Goal: Information Seeking & Learning: Learn about a topic

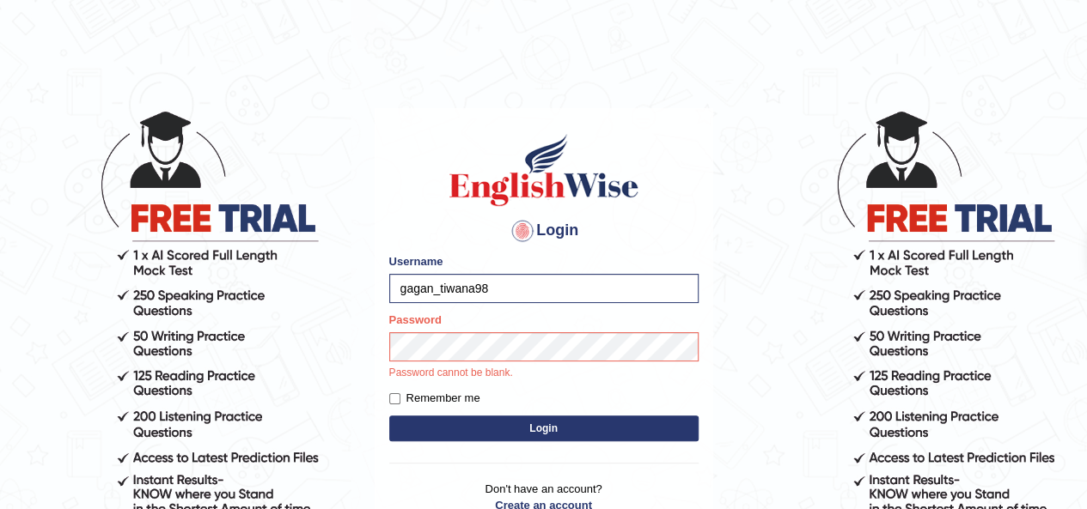
click at [473, 432] on button "Login" at bounding box center [543, 429] width 309 height 26
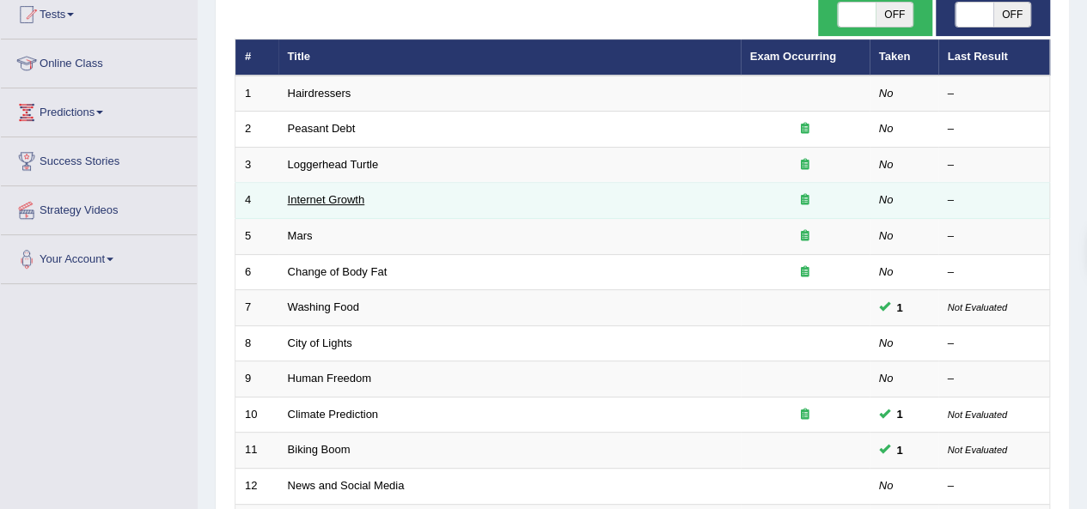
click at [321, 197] on link "Internet Growth" at bounding box center [326, 199] width 77 height 13
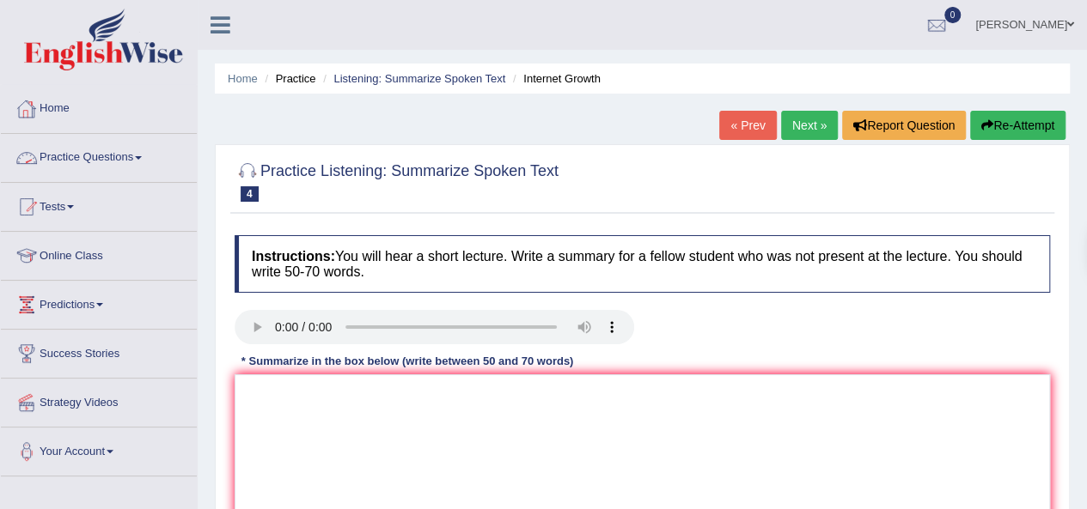
click at [66, 159] on link "Practice Questions" at bounding box center [99, 155] width 196 height 43
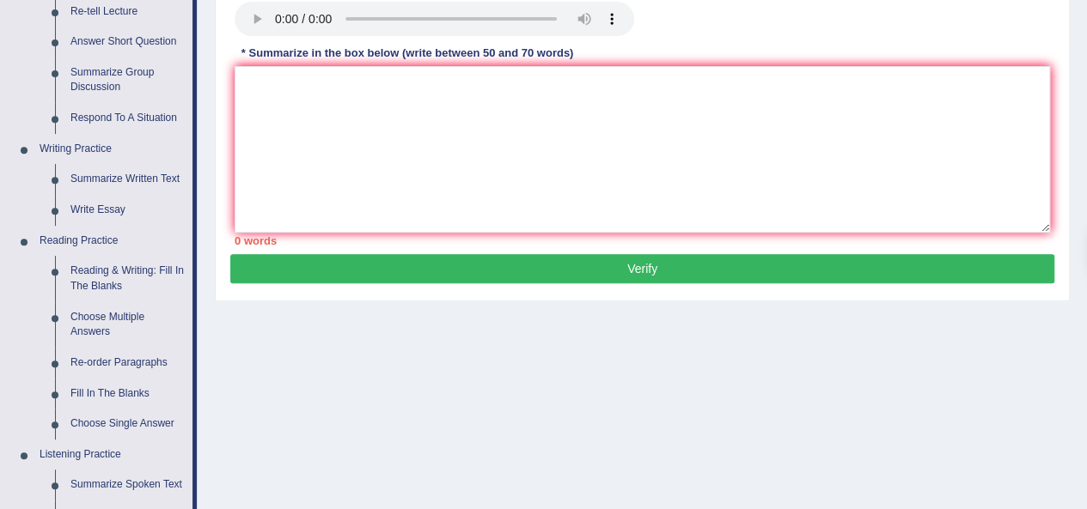
scroll to position [315, 0]
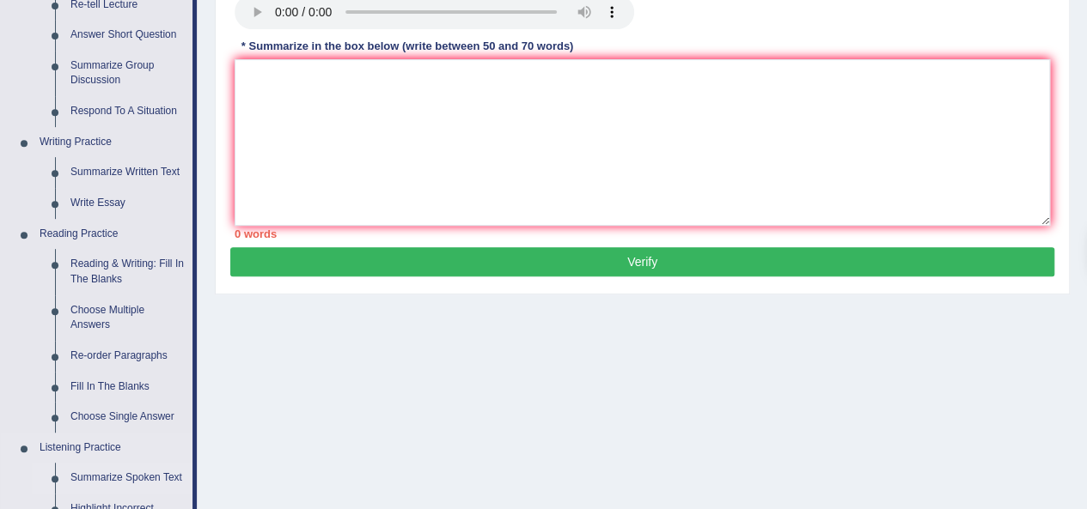
click at [110, 477] on link "Summarize Spoken Text" at bounding box center [128, 478] width 130 height 31
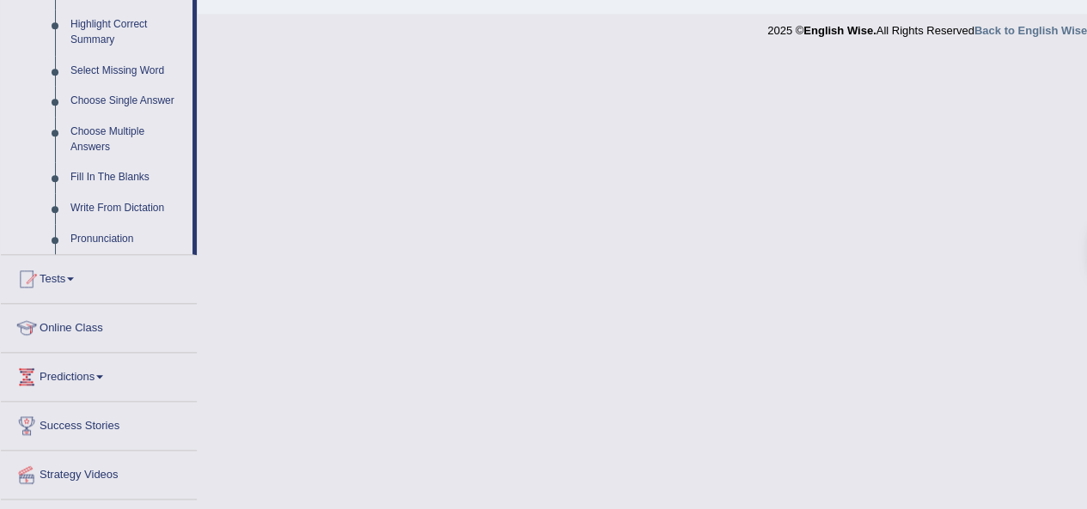
scroll to position [882, 0]
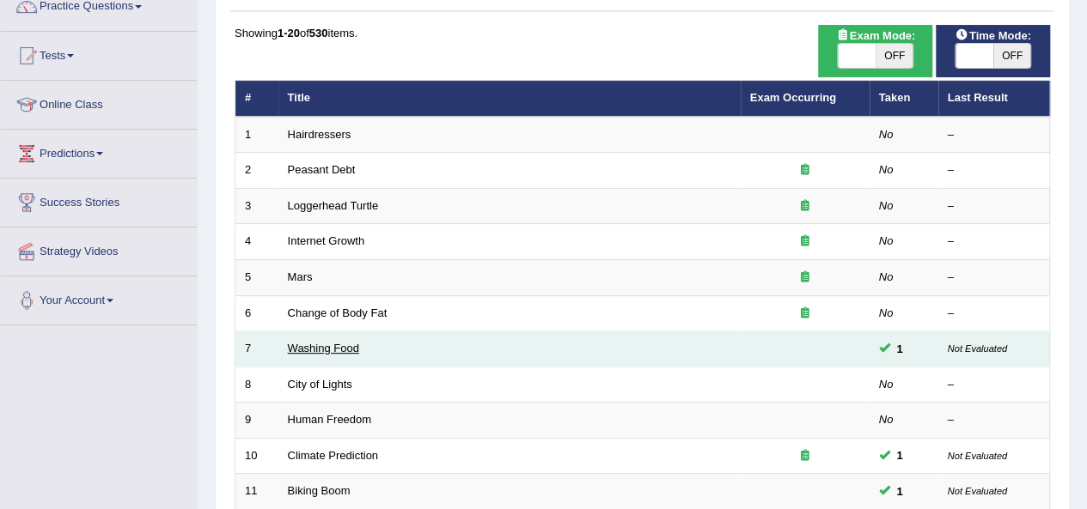
click at [326, 345] on link "Washing Food" at bounding box center [323, 348] width 71 height 13
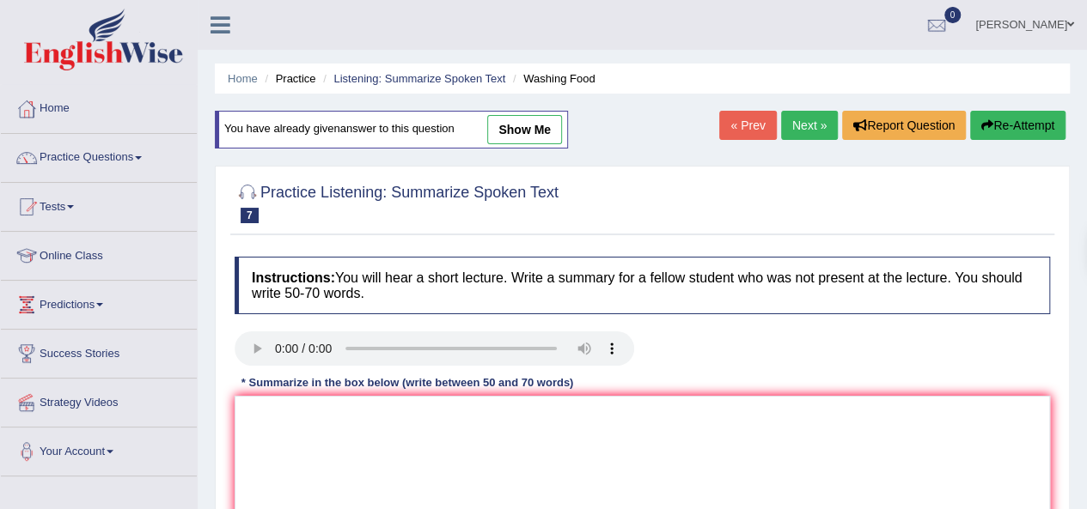
click at [519, 136] on link "show me" at bounding box center [524, 129] width 75 height 29
type textarea "The speaker provided a comprehensive overview of washing food. To begin with, t…"
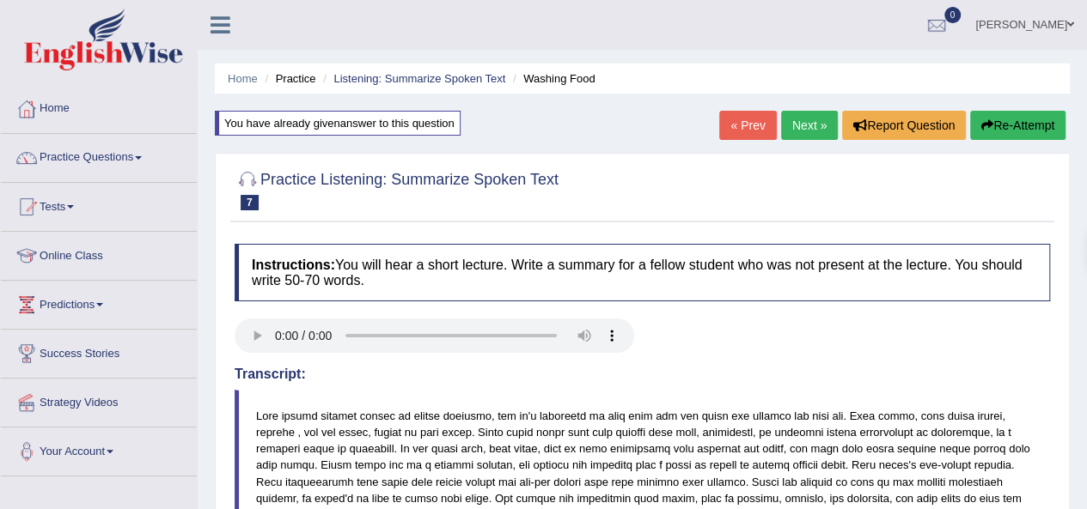
click at [819, 119] on link "Next »" at bounding box center [809, 125] width 57 height 29
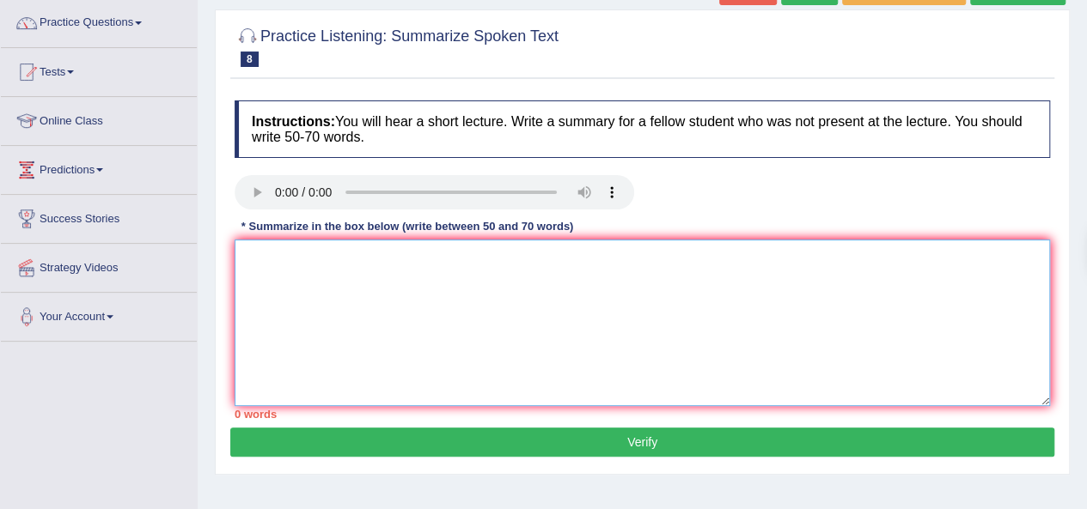
paste textarea "The speaker provided a comprehensive overview of [main topic], highlighting sev…"
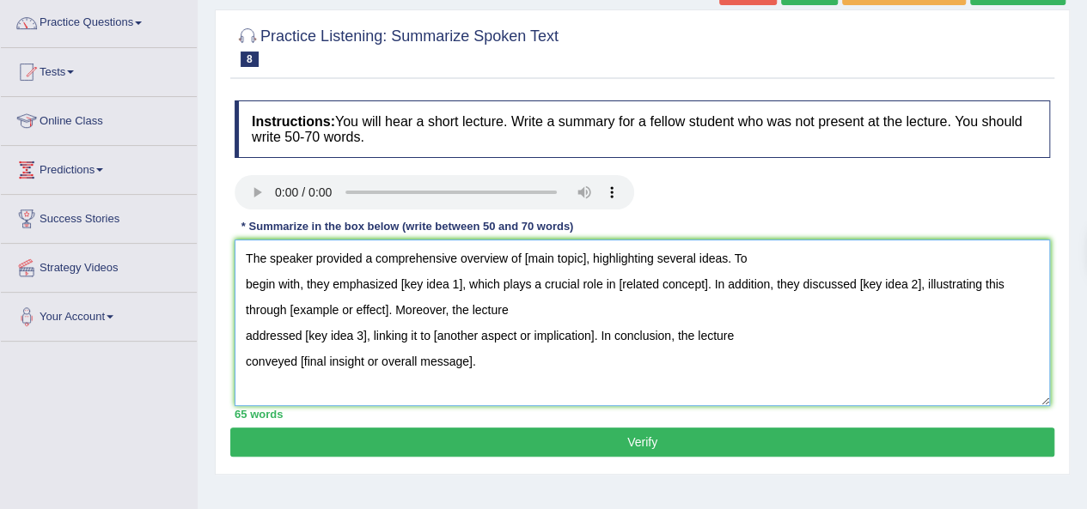
click at [241, 282] on textarea "The speaker provided a comprehensive overview of [main topic], highlighting sev…" at bounding box center [642, 323] width 815 height 167
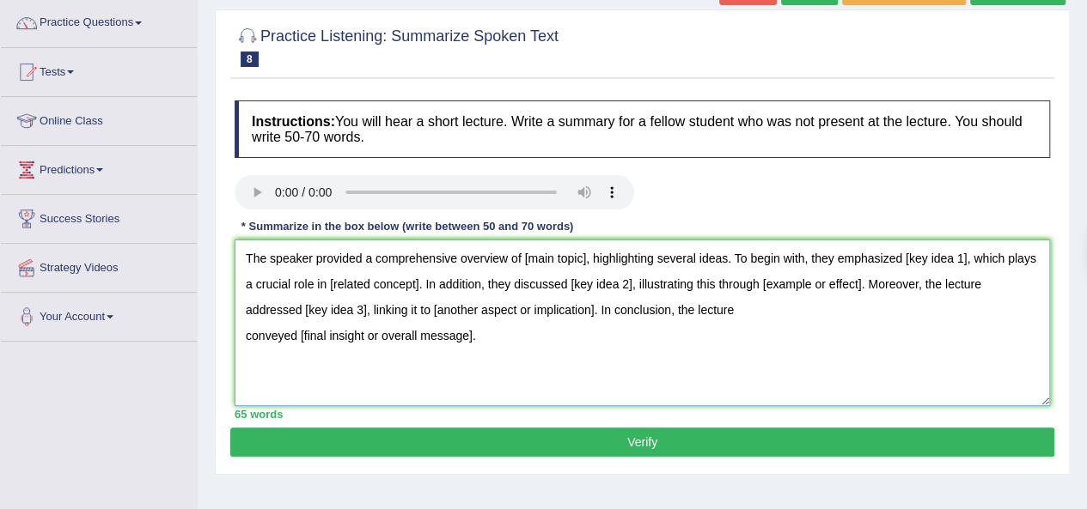
drag, startPoint x: 725, startPoint y: 255, endPoint x: 523, endPoint y: 260, distance: 202.0
click at [523, 260] on textarea "The speaker provided a comprehensive overview of [main topic], highlighting sev…" at bounding box center [642, 323] width 815 height 167
drag, startPoint x: 828, startPoint y: 260, endPoint x: 765, endPoint y: 258, distance: 63.6
click at [765, 258] on textarea "The speaker provided a comprehensive overview of city of lights. To begin with,…" at bounding box center [642, 323] width 815 height 167
click at [407, 283] on textarea "The speaker provided a comprehensive overview of city of lights. To begin with,…" at bounding box center [642, 323] width 815 height 167
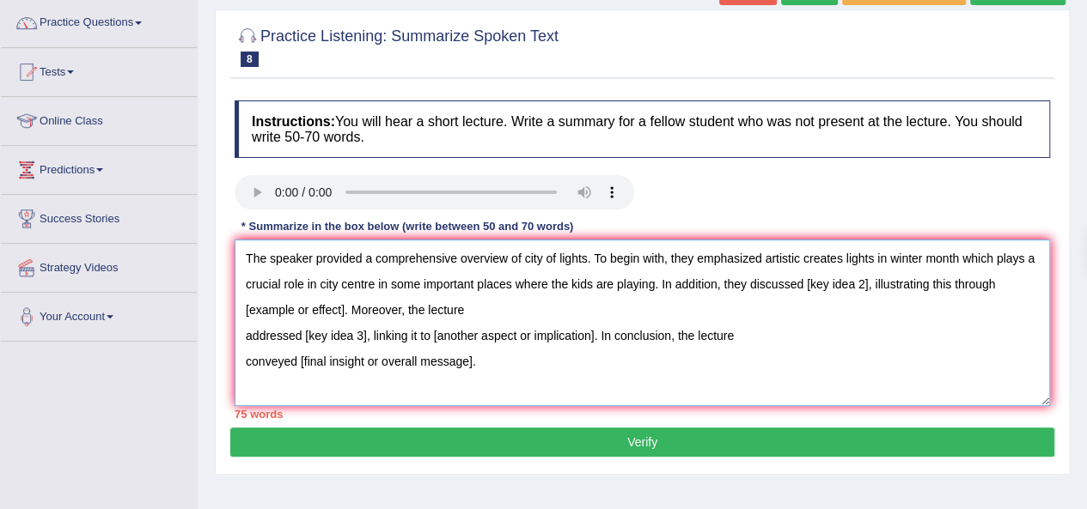
drag, startPoint x: 869, startPoint y: 279, endPoint x: 330, endPoint y: 301, distance: 540.0
click at [332, 303] on textarea "The speaker provided a comprehensive overview of city of lights. To begin with,…" at bounding box center [642, 323] width 815 height 167
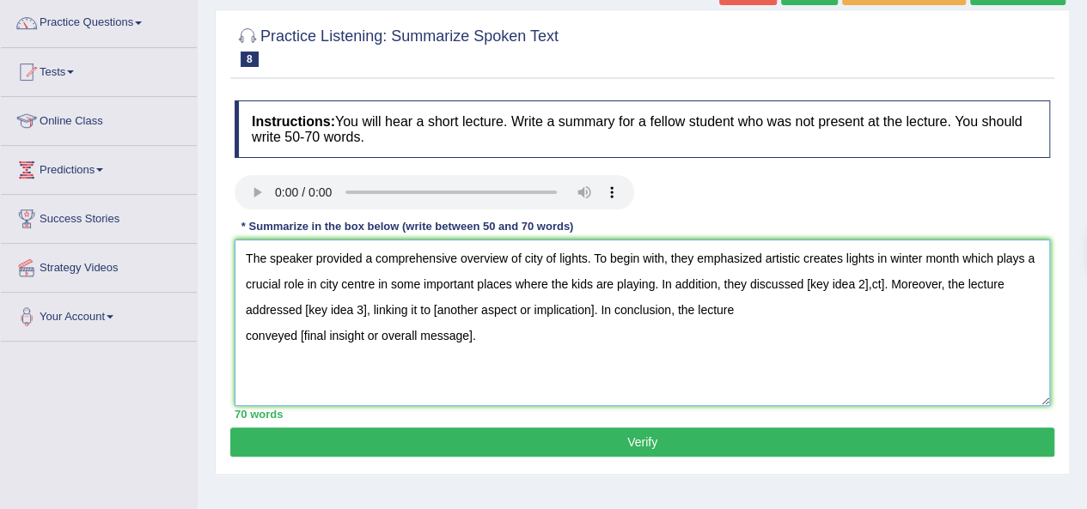
drag, startPoint x: 888, startPoint y: 283, endPoint x: 803, endPoint y: 279, distance: 85.1
click at [803, 279] on textarea "The speaker provided a comprehensive overview of city of lights. To begin with,…" at bounding box center [642, 323] width 815 height 167
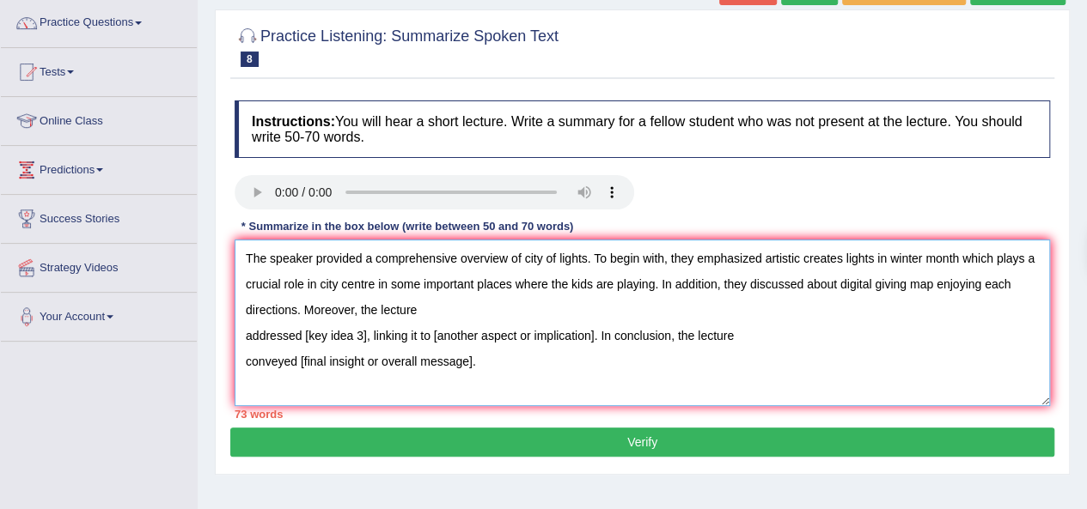
drag, startPoint x: 596, startPoint y: 338, endPoint x: 366, endPoint y: 336, distance: 230.3
click at [366, 336] on textarea "The speaker provided a comprehensive overview of city of lights. To begin with,…" at bounding box center [642, 323] width 815 height 167
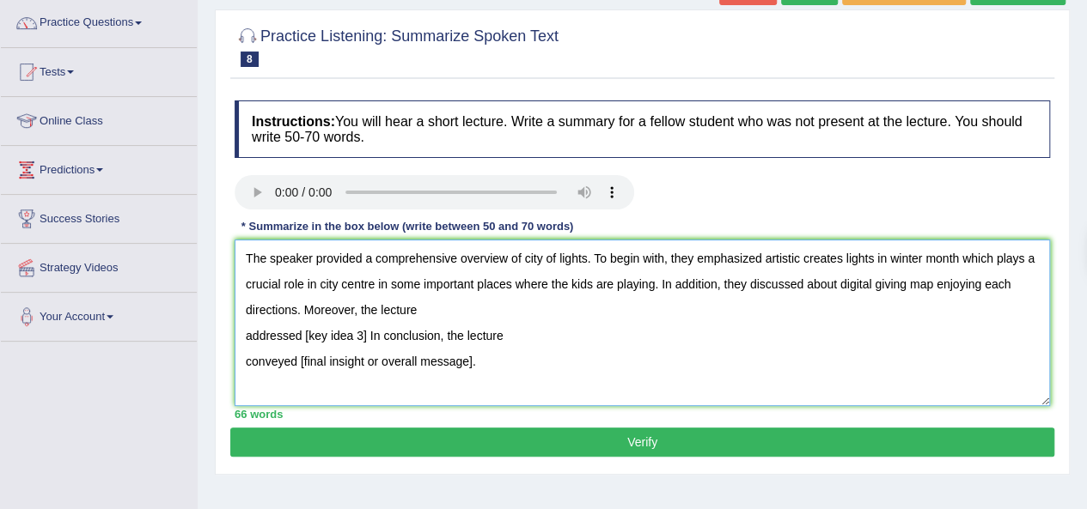
click at [240, 335] on textarea "The speaker provided a comprehensive overview of city of lights. To begin with,…" at bounding box center [642, 323] width 815 height 167
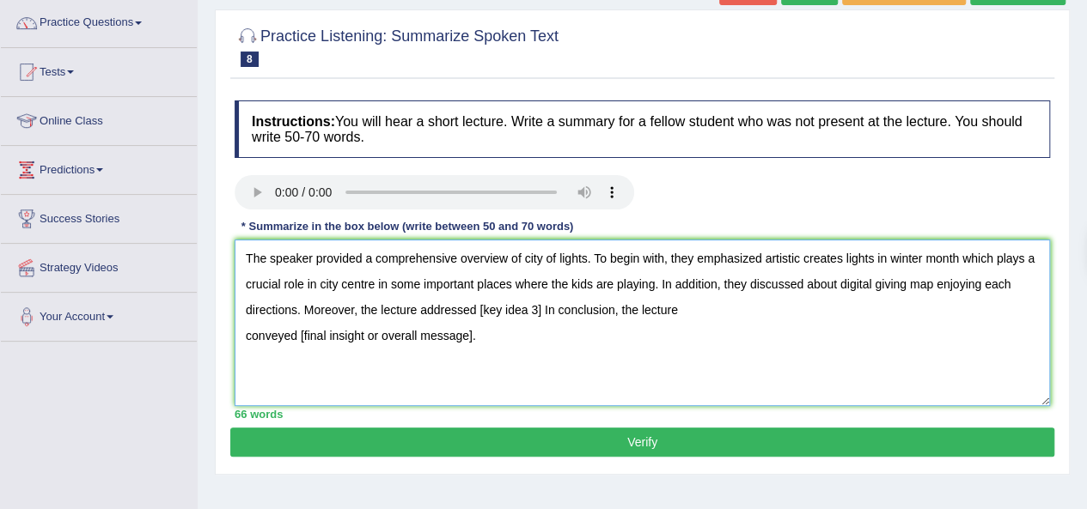
drag, startPoint x: 544, startPoint y: 308, endPoint x: 479, endPoint y: 310, distance: 64.5
click at [479, 310] on textarea "The speaker provided a comprehensive overview of city of lights. To begin with,…" at bounding box center [642, 323] width 815 height 167
drag, startPoint x: 479, startPoint y: 307, endPoint x: 302, endPoint y: 302, distance: 177.0
click at [304, 302] on textarea "The speaker provided a comprehensive overview of city of lights. To begin with,…" at bounding box center [642, 323] width 815 height 167
click at [246, 332] on textarea "The speaker provided a comprehensive overview of city of lights. To begin with,…" at bounding box center [642, 323] width 815 height 167
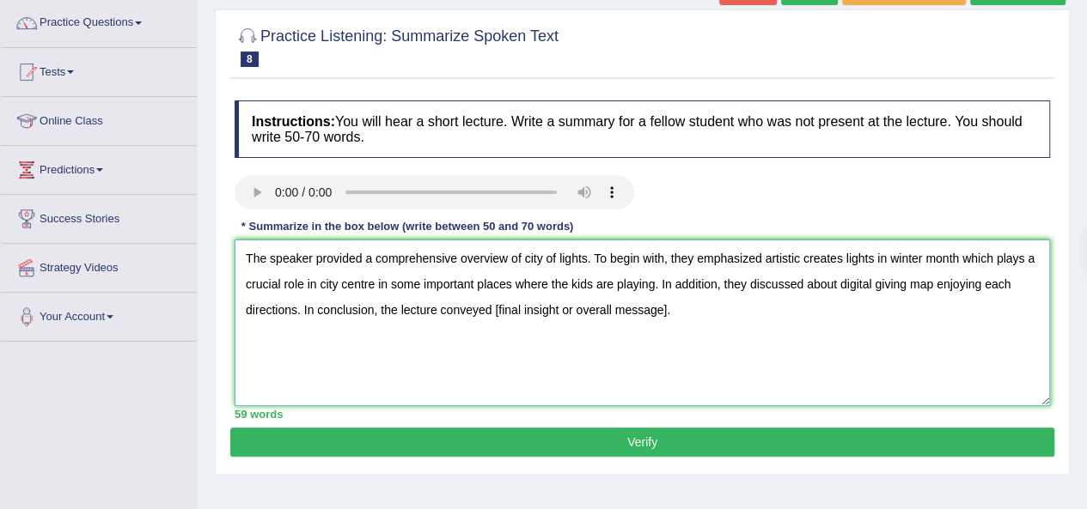
drag, startPoint x: 680, startPoint y: 315, endPoint x: 495, endPoint y: 310, distance: 185.6
click at [495, 310] on textarea "The speaker provided a comprehensive overview of city of lights. To begin with,…" at bounding box center [642, 323] width 815 height 167
type textarea "The speaker provided a comprehensive overview of city of lights. To begin with,…"
click at [581, 429] on button "Verify" at bounding box center [642, 442] width 824 height 29
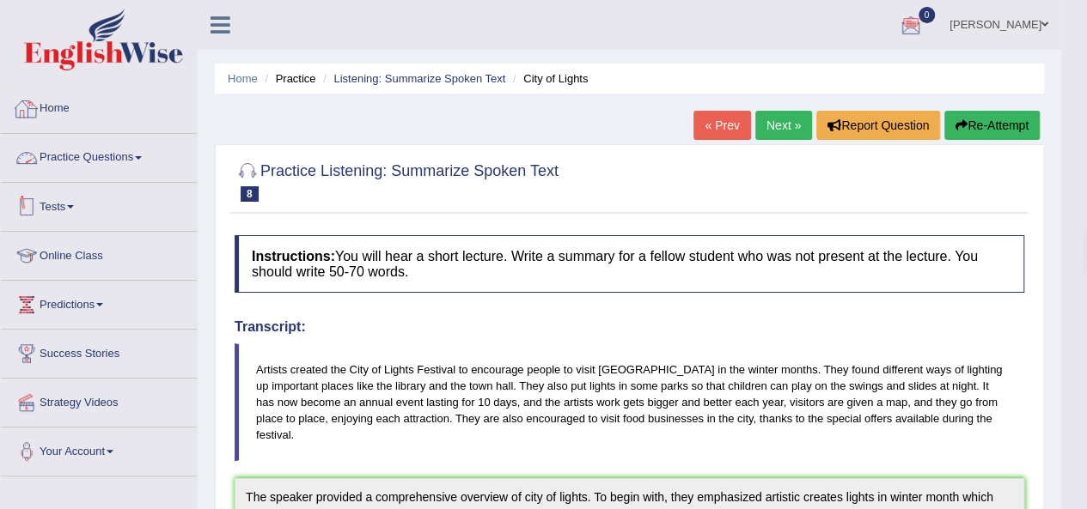
click at [84, 153] on link "Practice Questions" at bounding box center [99, 155] width 196 height 43
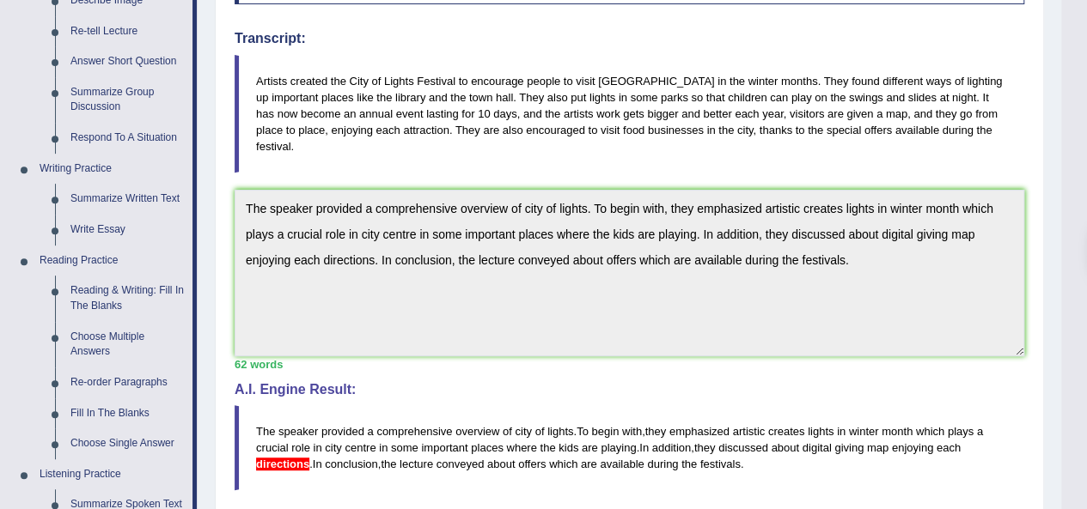
scroll to position [372, 0]
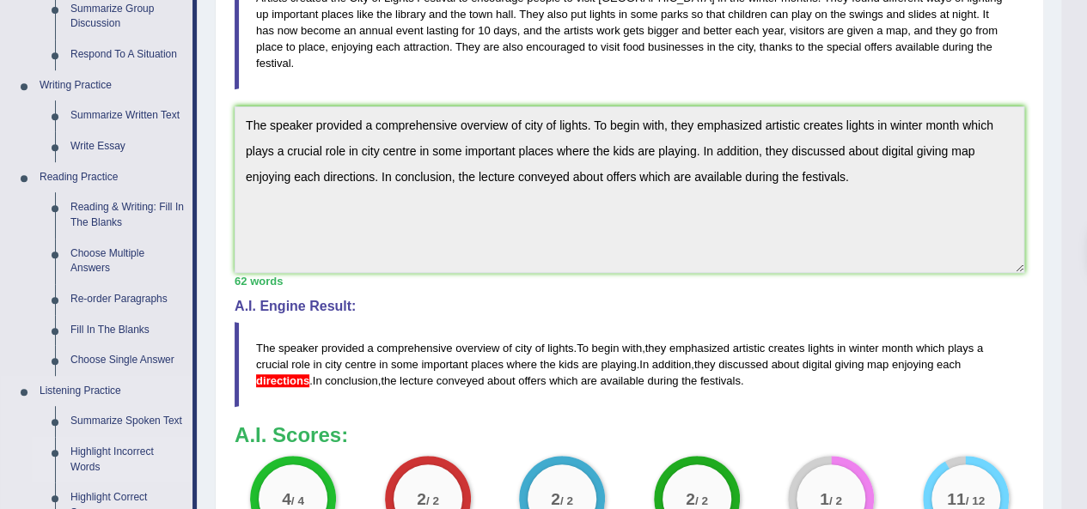
click at [100, 449] on link "Highlight Incorrect Words" at bounding box center [128, 460] width 130 height 46
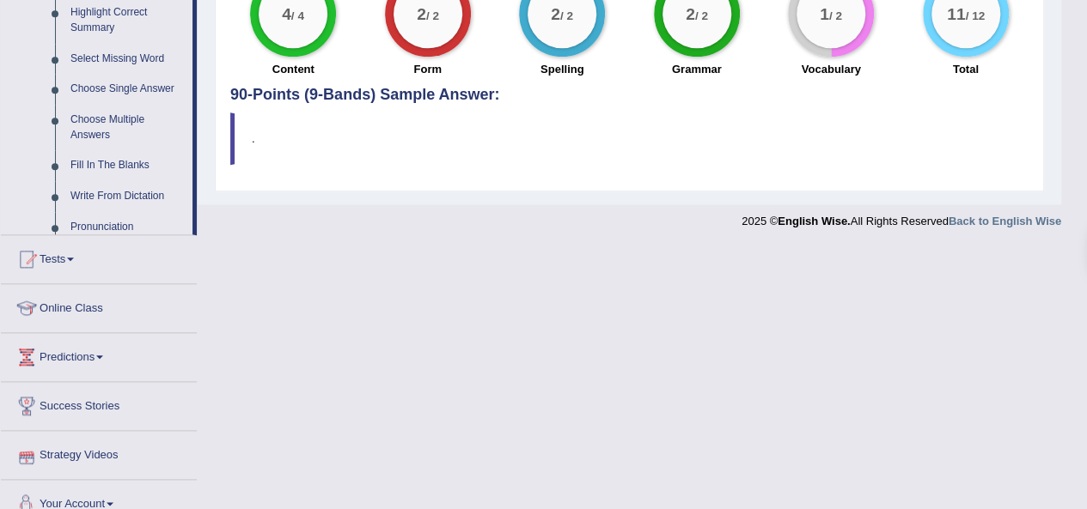
scroll to position [882, 0]
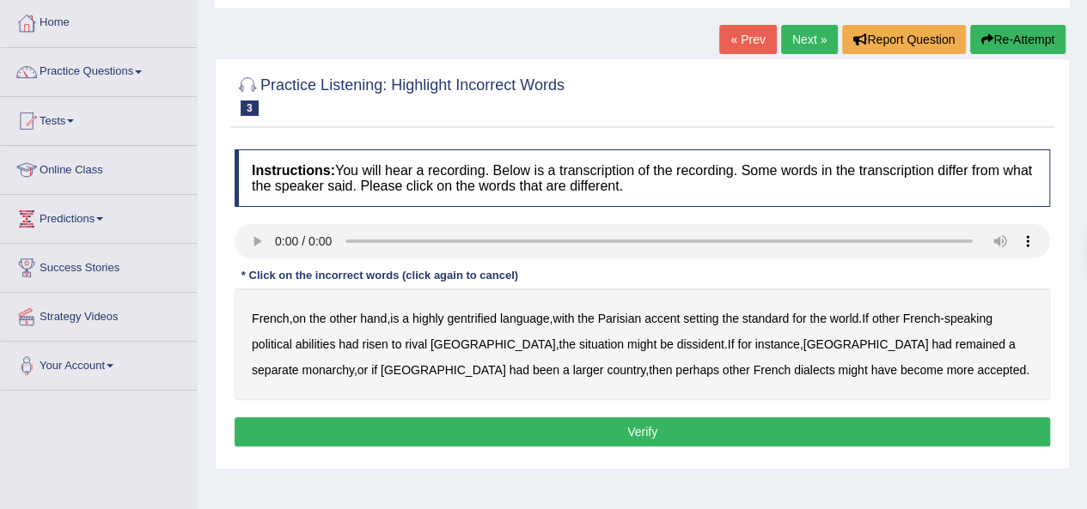
click at [474, 318] on b "gentrified" at bounding box center [472, 319] width 50 height 14
click at [327, 343] on b "abilities" at bounding box center [316, 345] width 40 height 14
click at [676, 343] on b "dissident" at bounding box center [699, 345] width 47 height 14
click at [353, 363] on b "monarchy" at bounding box center [328, 370] width 52 height 14
click at [516, 434] on button "Verify" at bounding box center [642, 432] width 815 height 29
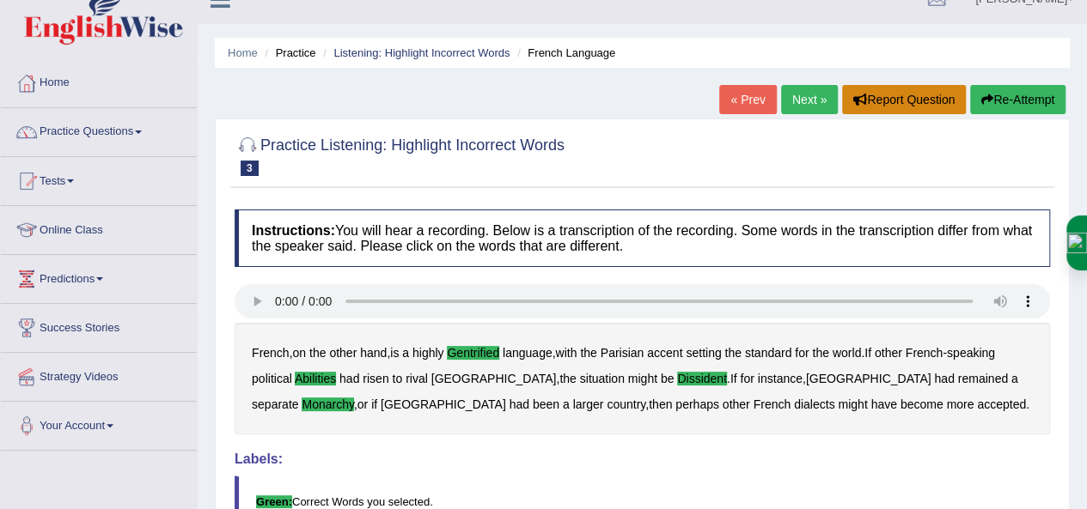
scroll to position [14, 0]
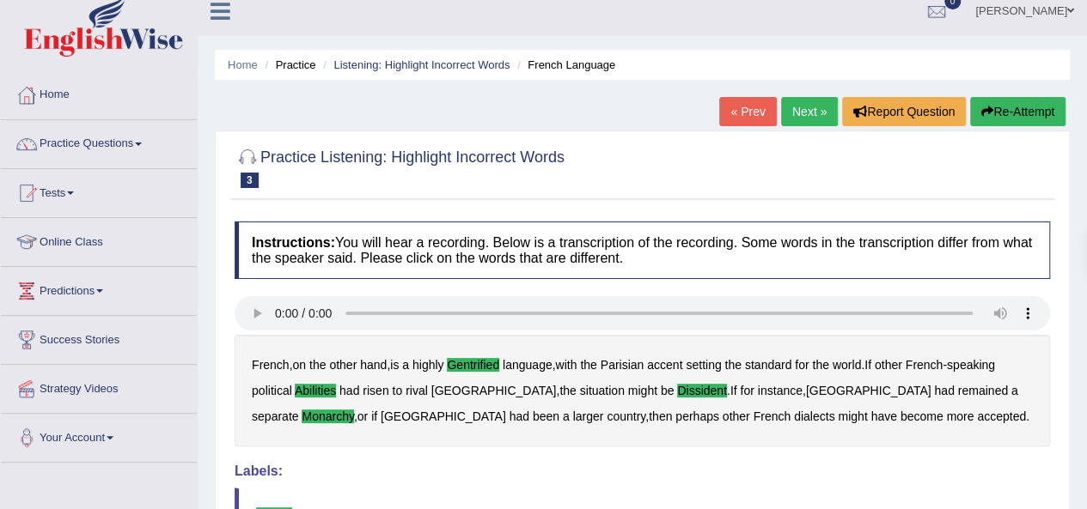
click at [802, 114] on link "Next »" at bounding box center [809, 111] width 57 height 29
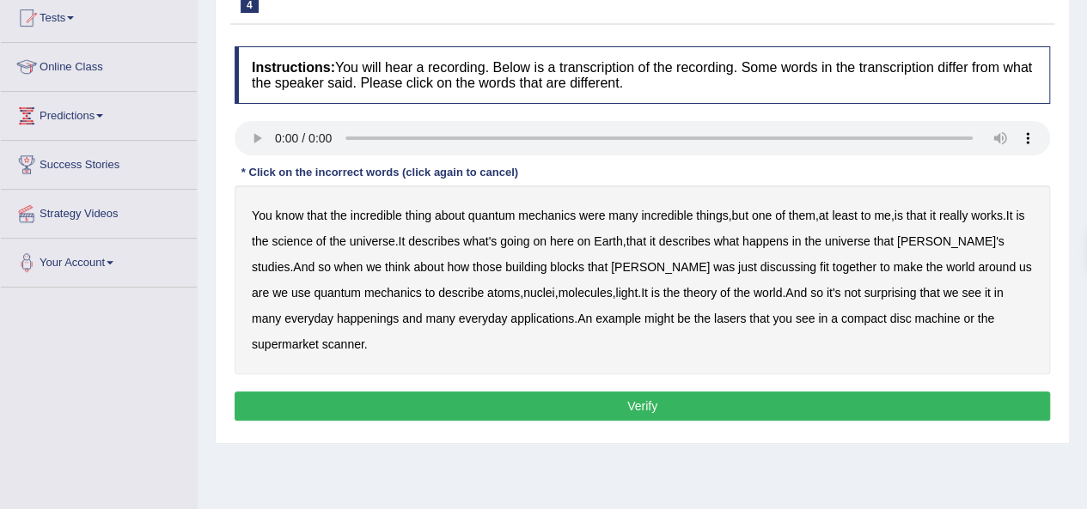
click at [311, 244] on b "science" at bounding box center [291, 242] width 40 height 14
click at [760, 265] on b "discussing" at bounding box center [788, 267] width 56 height 14
click at [337, 314] on b "happenings" at bounding box center [368, 319] width 62 height 14
click at [678, 217] on b "incredible" at bounding box center [667, 216] width 52 height 14
click at [705, 392] on button "Verify" at bounding box center [642, 406] width 815 height 29
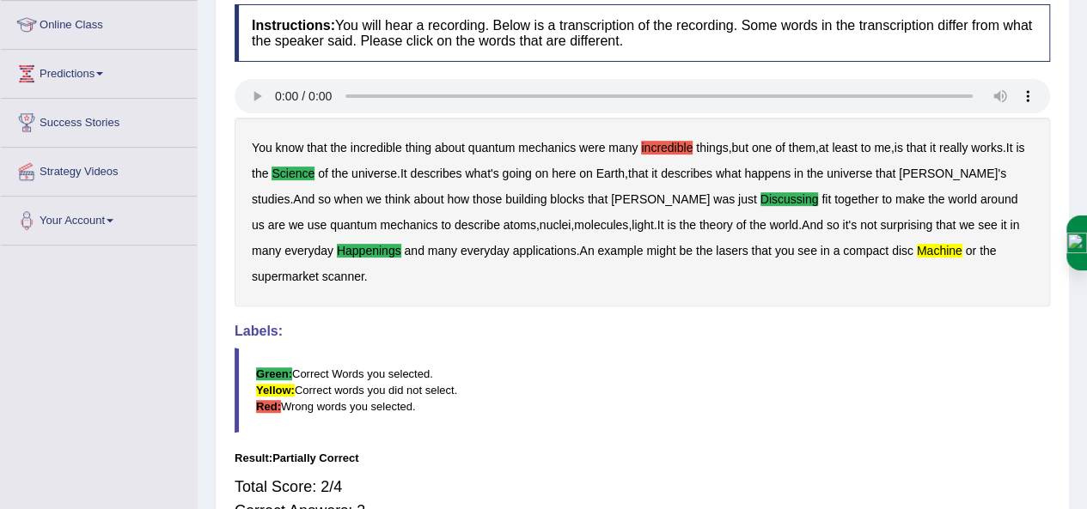
scroll to position [182, 0]
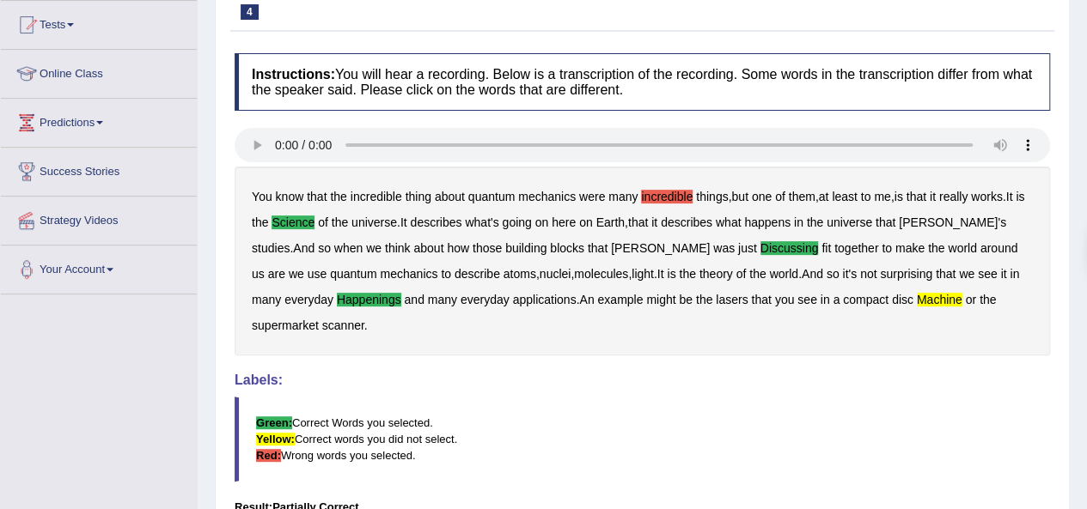
click at [833, 373] on h4 "Labels:" at bounding box center [642, 380] width 815 height 15
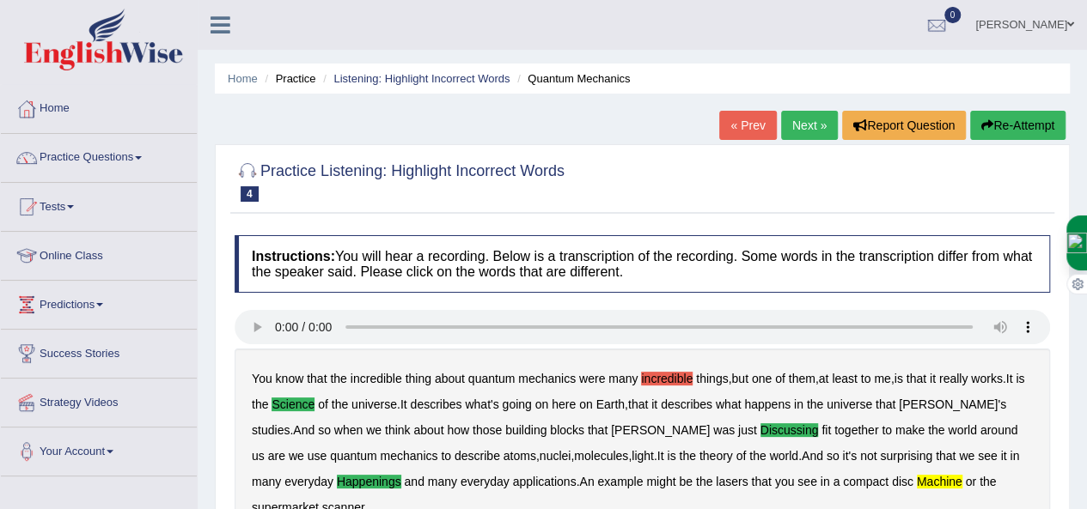
scroll to position [27, 0]
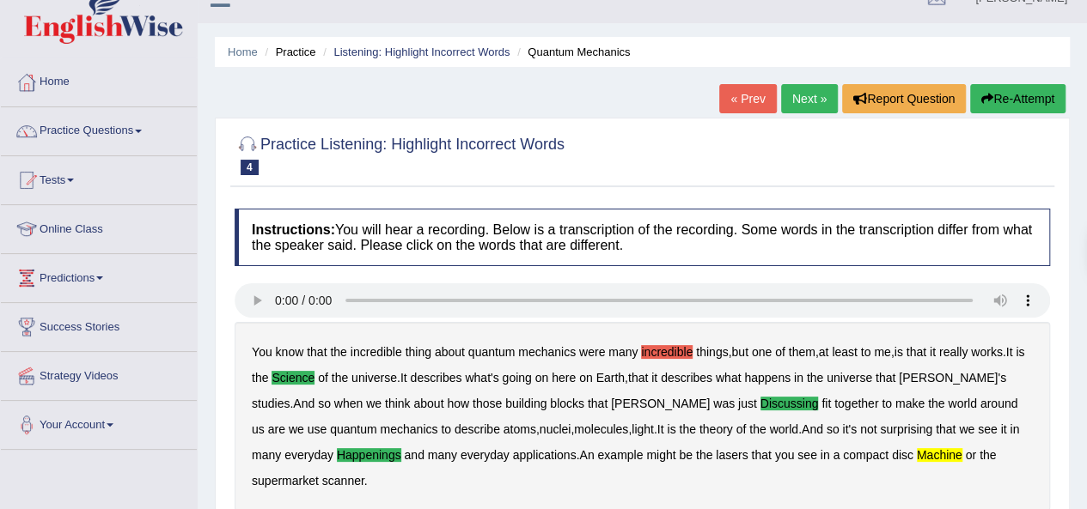
click at [711, 174] on div at bounding box center [642, 154] width 815 height 52
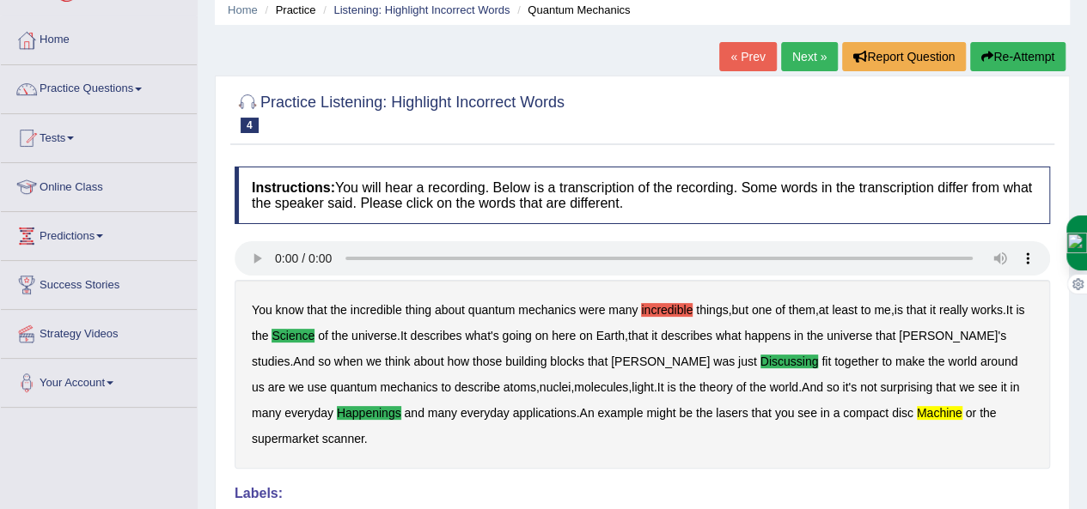
scroll to position [0, 0]
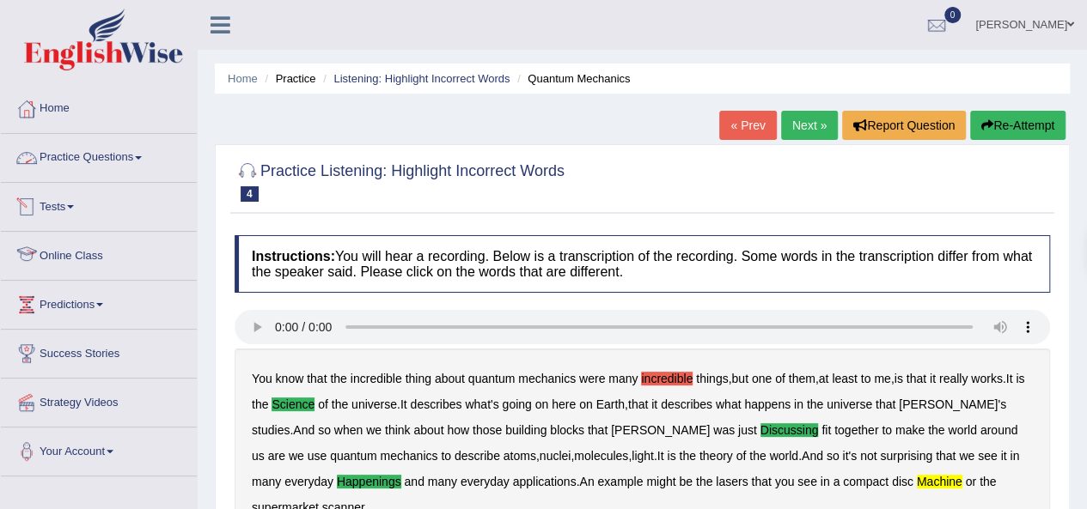
click at [88, 147] on link "Practice Questions" at bounding box center [99, 155] width 196 height 43
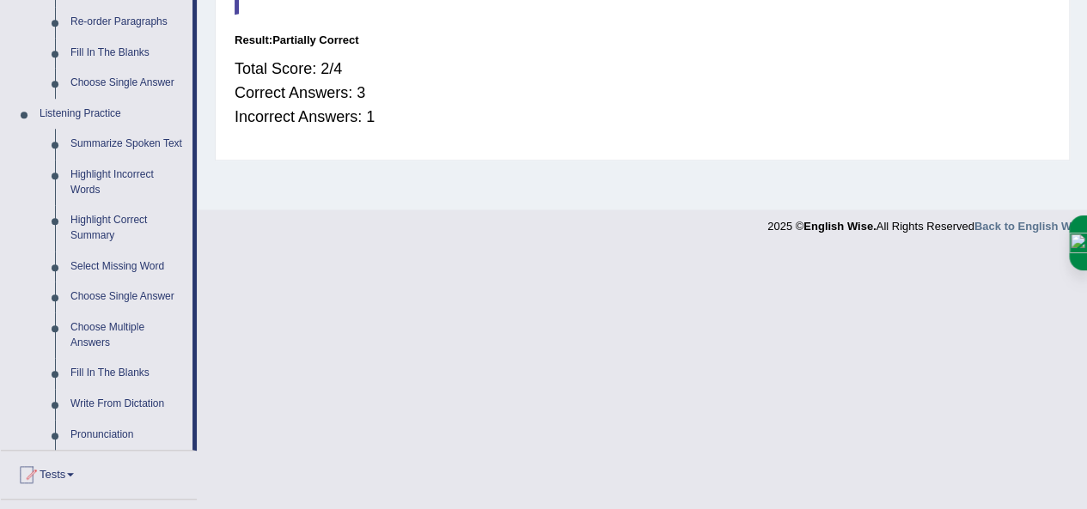
scroll to position [653, 0]
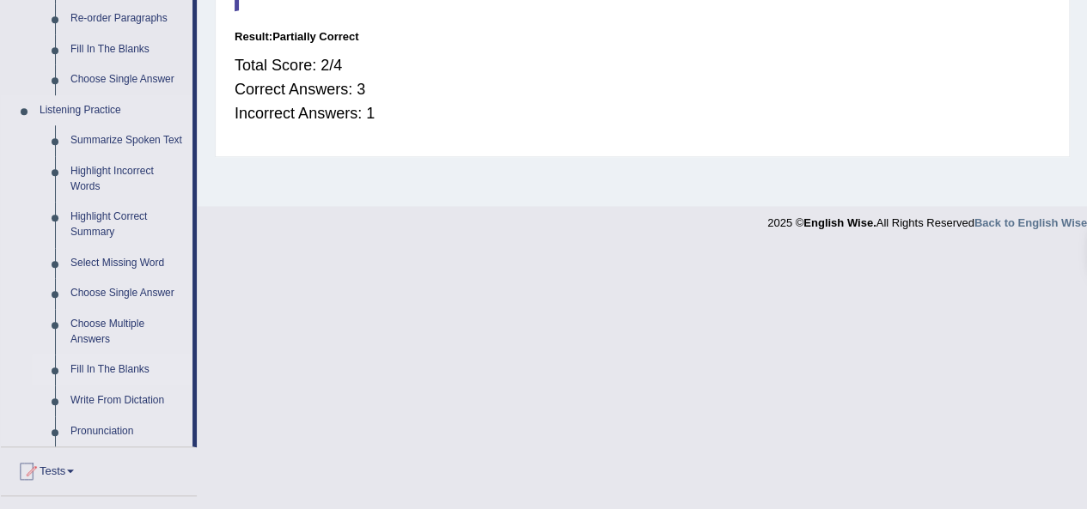
click at [123, 363] on link "Fill In The Blanks" at bounding box center [128, 370] width 130 height 31
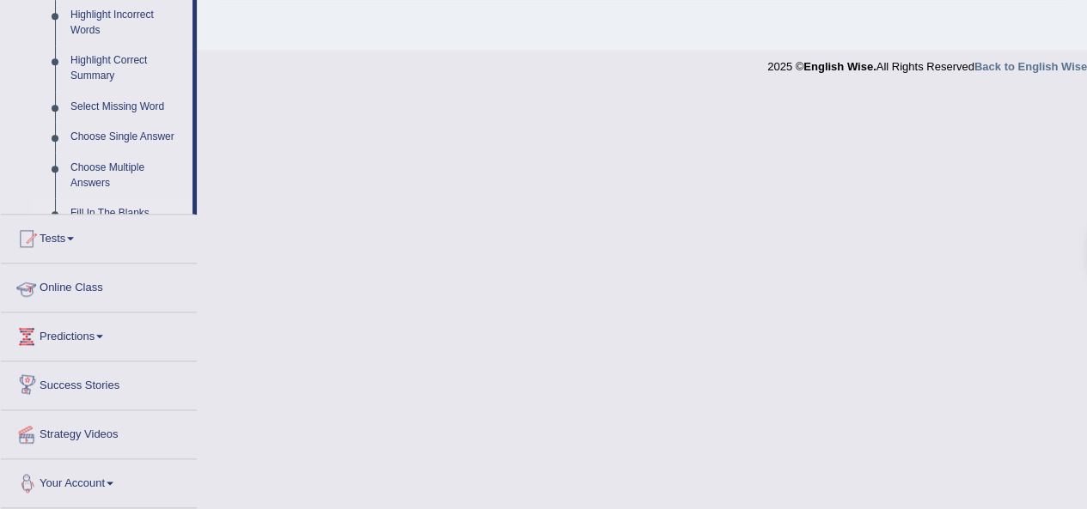
scroll to position [612, 0]
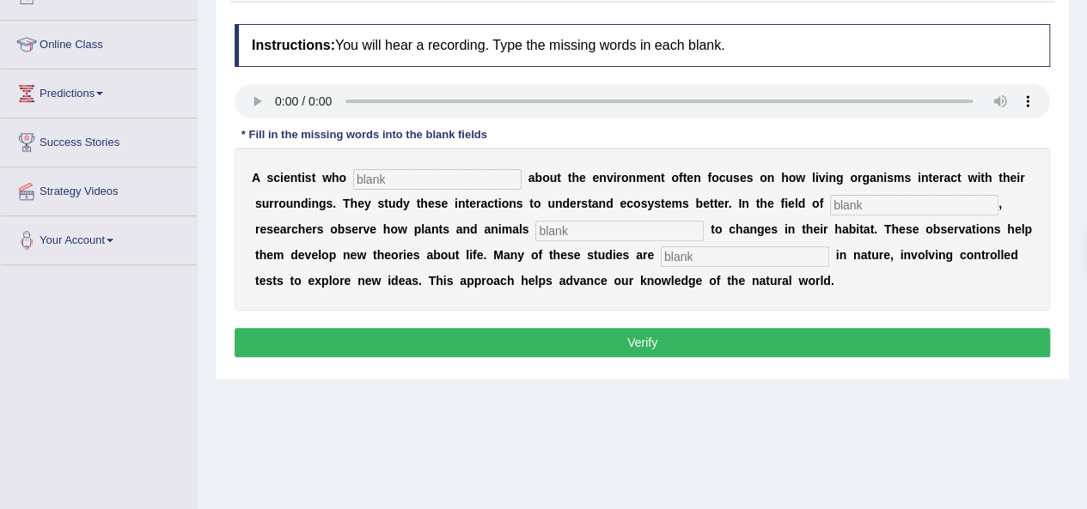
click at [387, 179] on input "text" at bounding box center [437, 179] width 168 height 21
type input "cares"
click at [885, 197] on input "text" at bounding box center [914, 205] width 168 height 21
type input "biology"
click at [660, 231] on input "text" at bounding box center [619, 231] width 168 height 21
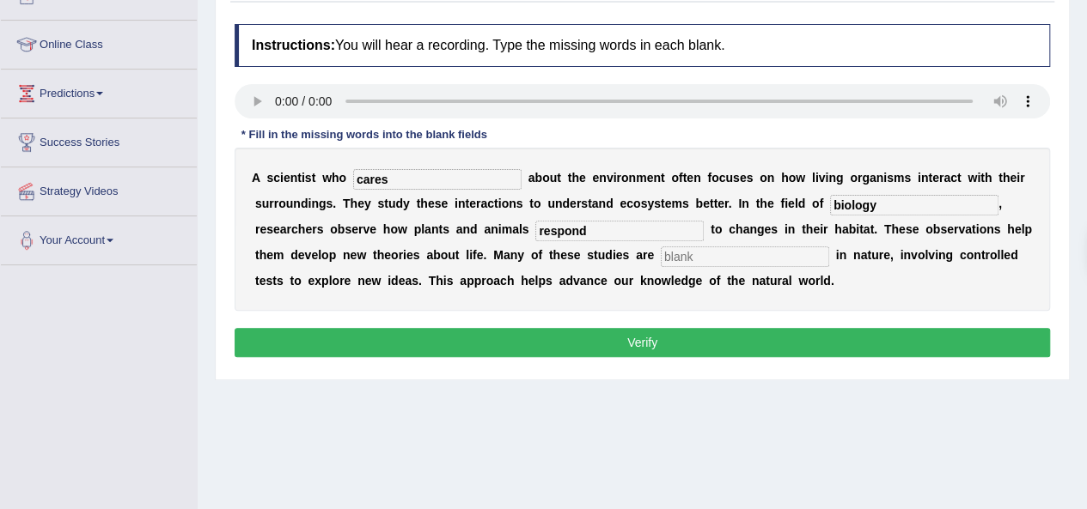
type input "respond"
click at [729, 262] on input "text" at bounding box center [745, 257] width 168 height 21
type input "experimental"
click at [600, 341] on button "Verify" at bounding box center [642, 342] width 815 height 29
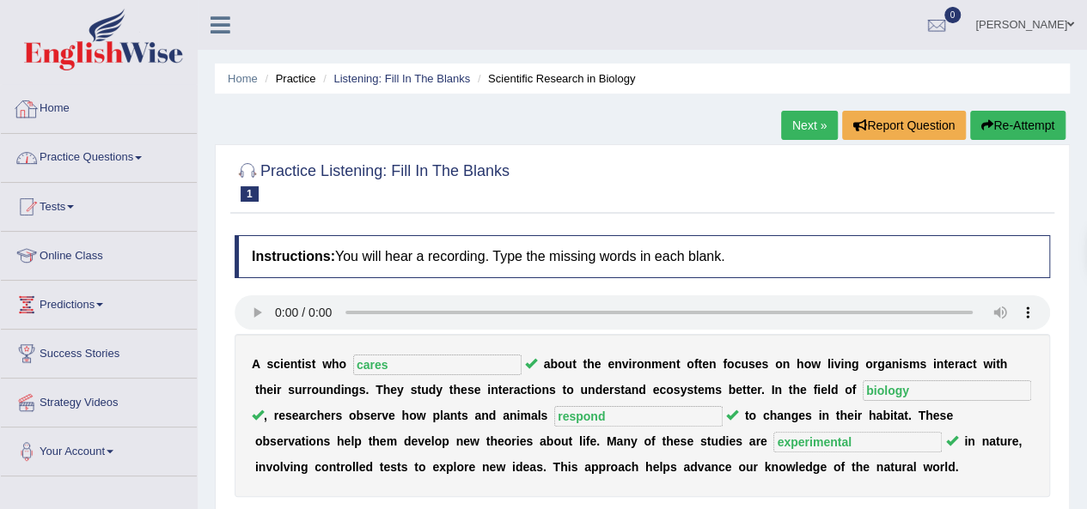
click at [126, 153] on link "Practice Questions" at bounding box center [99, 155] width 196 height 43
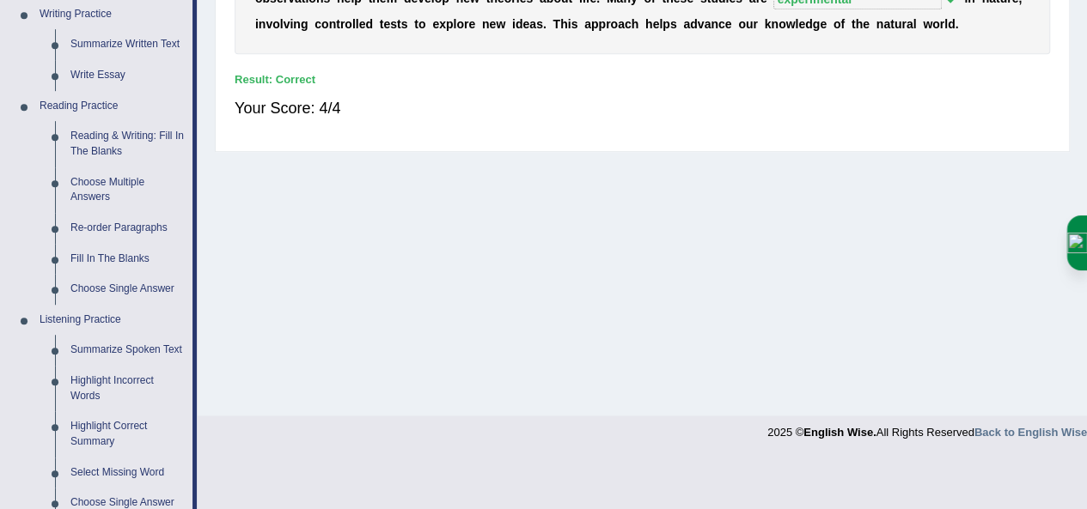
scroll to position [569, 0]
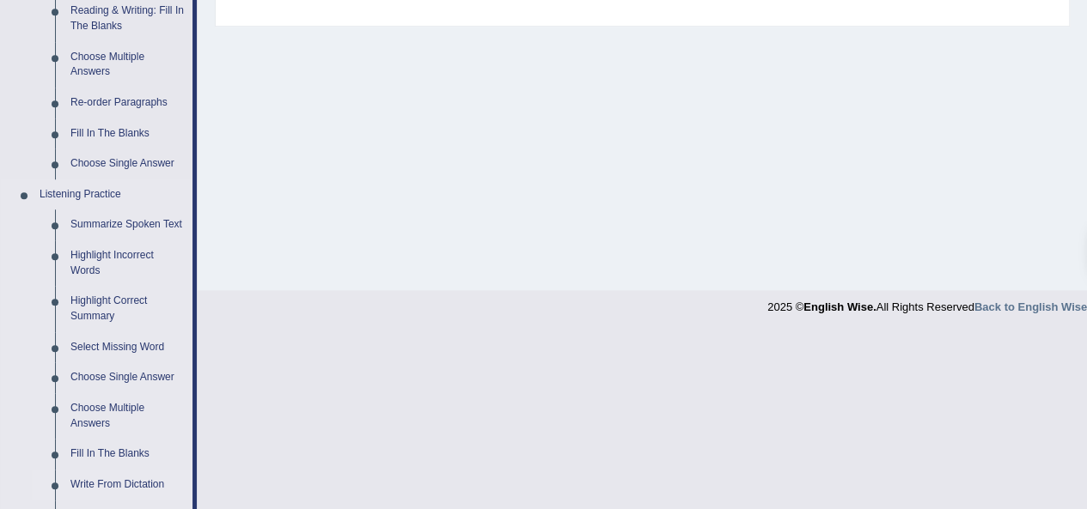
click at [108, 481] on link "Write From Dictation" at bounding box center [128, 485] width 130 height 31
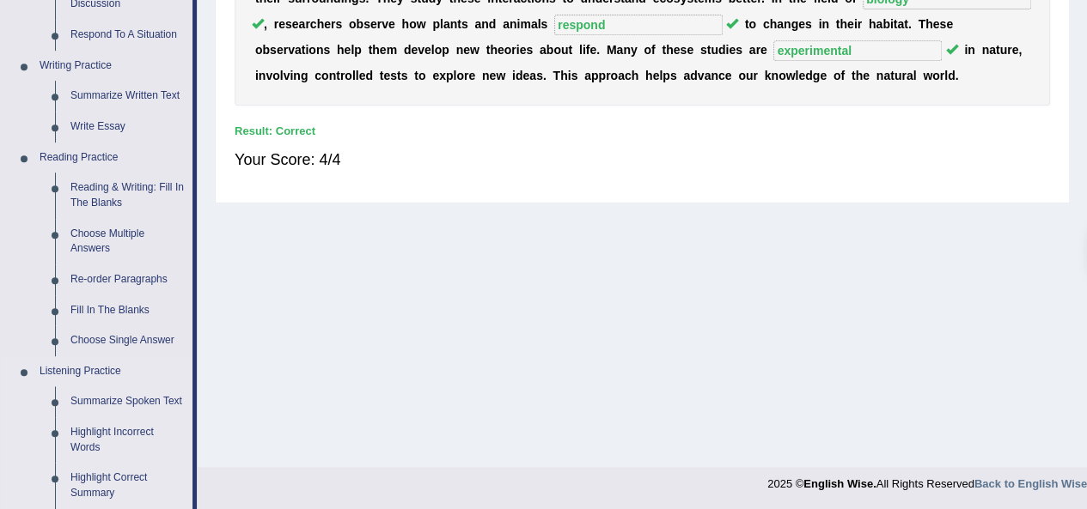
scroll to position [761, 0]
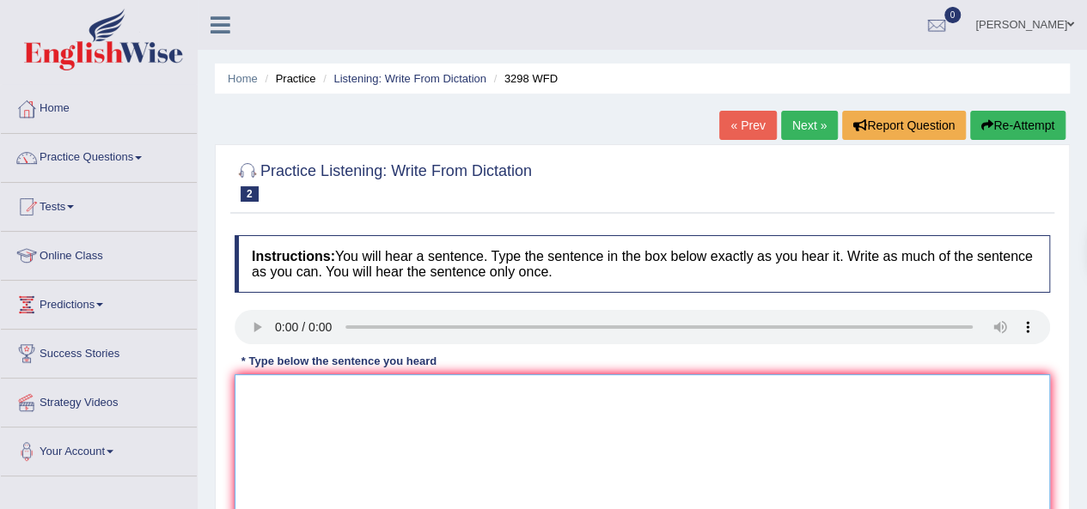
click at [299, 408] on textarea at bounding box center [642, 458] width 815 height 167
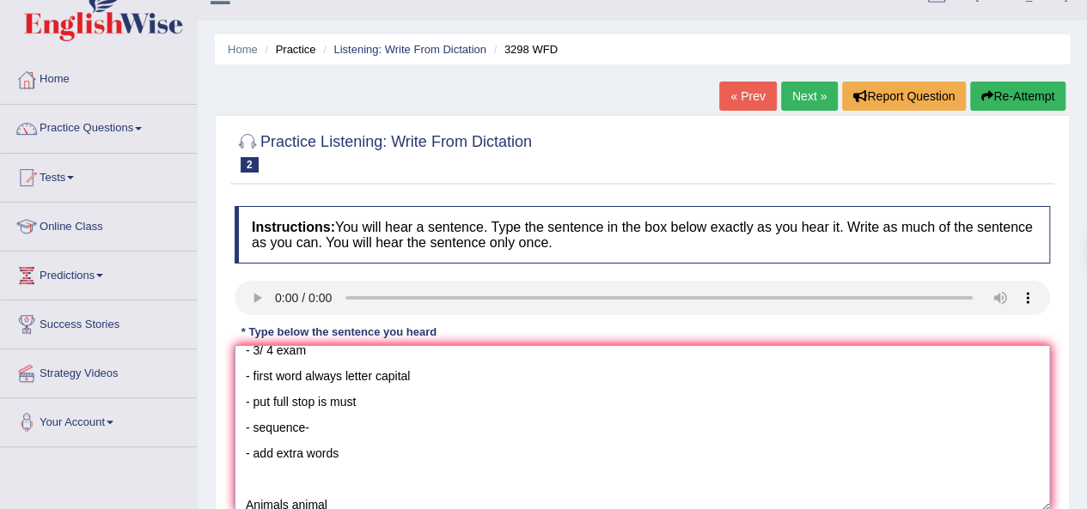
scroll to position [40, 0]
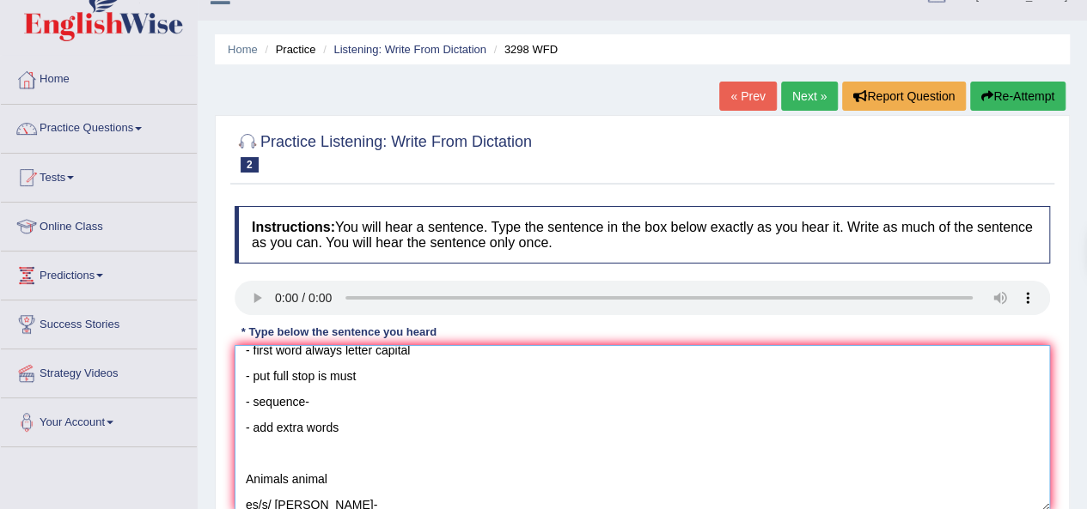
type textarea "- 3/ 4 exam - first word always letter capital - put full stop is must - sequen…"
click at [754, 94] on link "« Prev" at bounding box center [747, 96] width 57 height 29
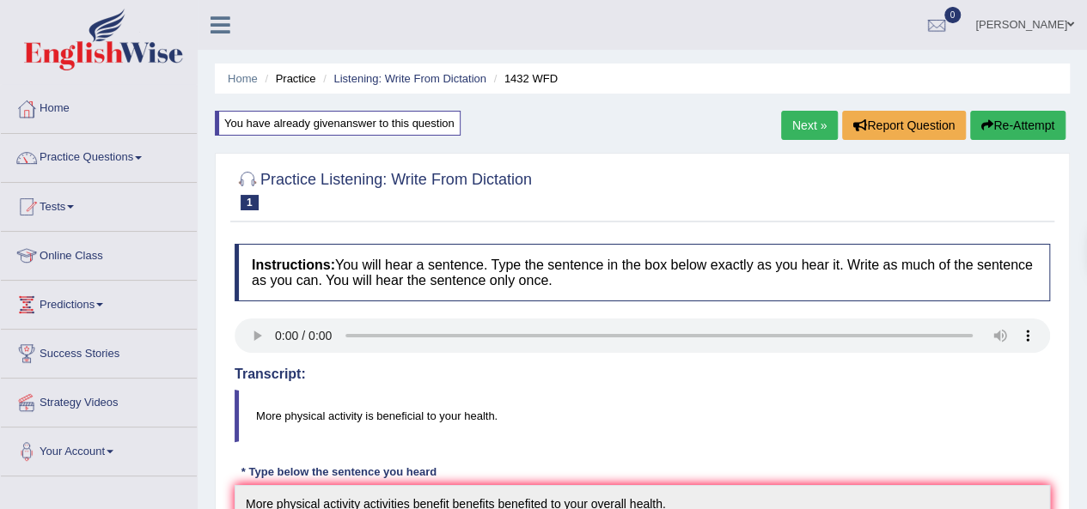
click at [800, 131] on link "Next »" at bounding box center [809, 125] width 57 height 29
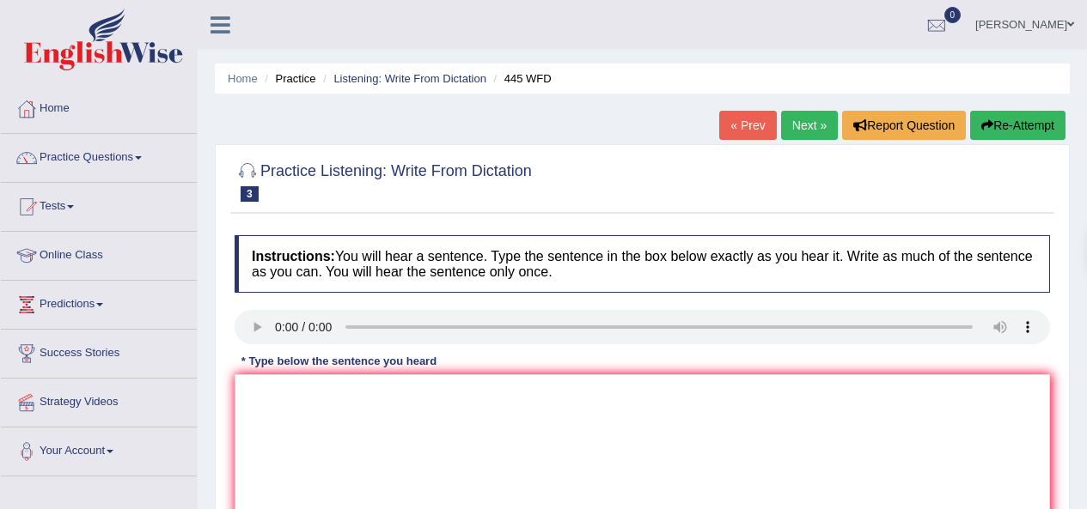
scroll to position [204, 0]
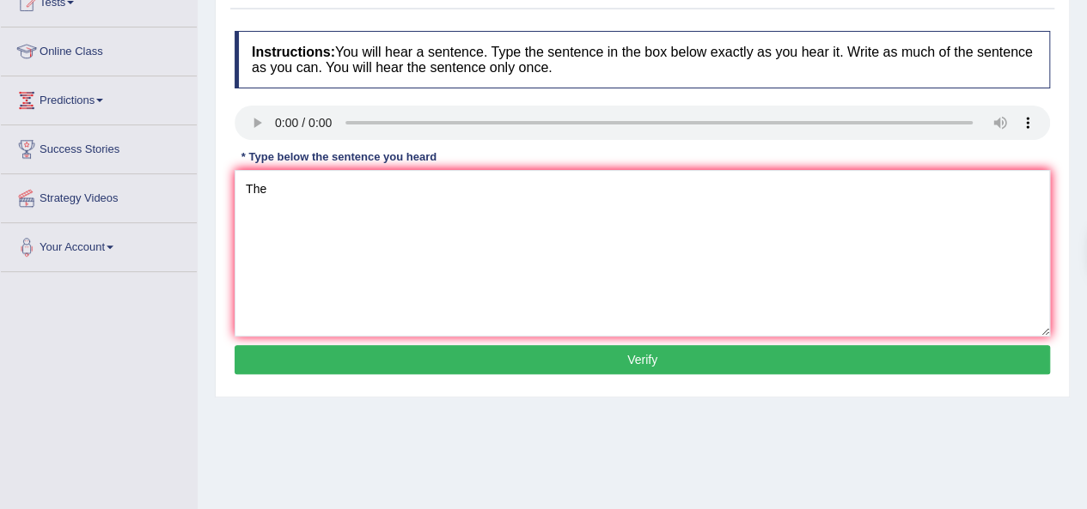
click at [292, 175] on textarea "The" at bounding box center [642, 253] width 815 height 167
click at [406, 187] on textarea "The Americans american" at bounding box center [642, 253] width 815 height 167
click at [486, 183] on textarea "The Americans american made a plan" at bounding box center [642, 253] width 815 height 167
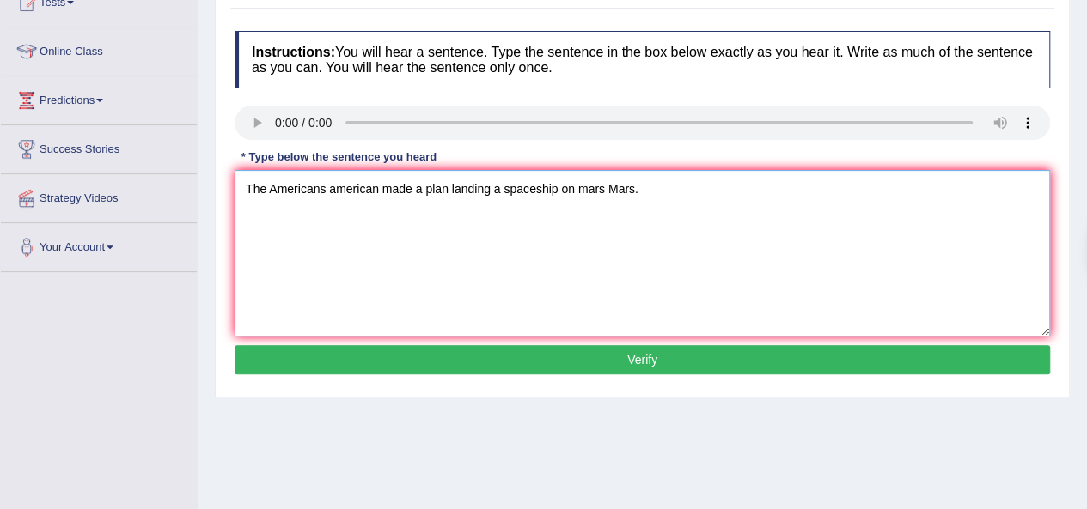
click at [379, 186] on textarea "The Americans american made a plan landing a spaceship on mars Mars." at bounding box center [642, 253] width 815 height 167
click at [507, 190] on textarea "The Americans american American made a plan landing a spaceship on mars Mars." at bounding box center [642, 253] width 815 height 167
type textarea "The Americans american American made a plan plans landing a spaceship on mars M…"
click at [569, 363] on button "Verify" at bounding box center [642, 359] width 815 height 29
